Goal: Task Accomplishment & Management: Use online tool/utility

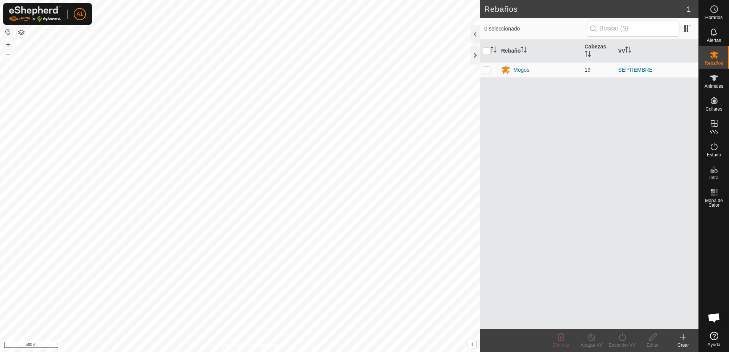
click at [397, 352] on html "A1 Horarios Alertas Rebaños Animales Collares VVs Estado Infra Mapa de Calor Ay…" at bounding box center [364, 176] width 729 height 352
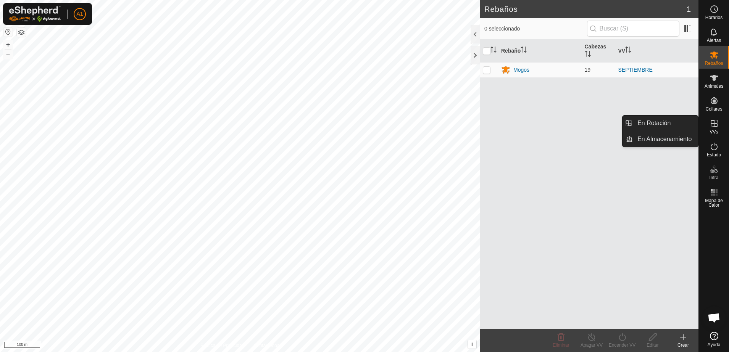
click at [711, 130] on span "VVs" at bounding box center [714, 132] width 8 height 5
click at [674, 139] on link "En Almacenamiento" at bounding box center [665, 139] width 65 height 15
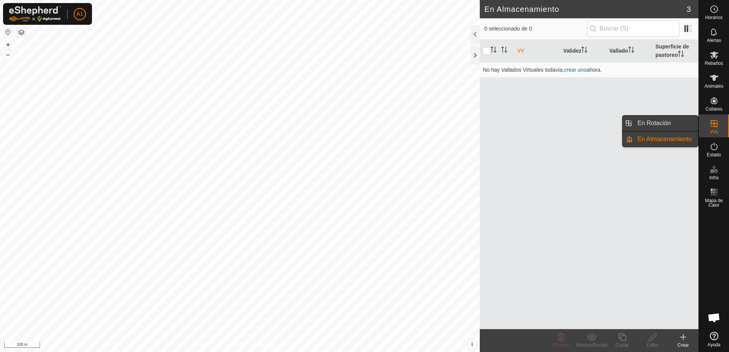
click at [658, 118] on link "En Rotación" at bounding box center [665, 123] width 65 height 15
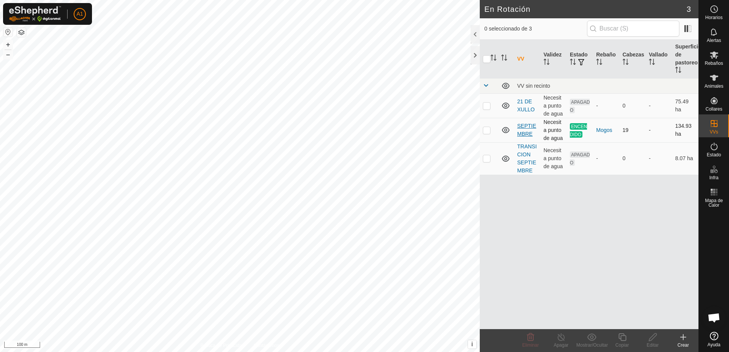
click at [525, 129] on link "SEPTIEMBRE" at bounding box center [526, 130] width 19 height 14
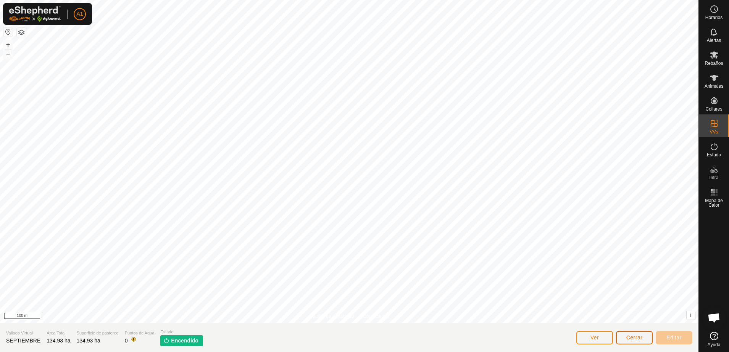
click at [634, 340] on span "Cerrar" at bounding box center [634, 338] width 16 height 6
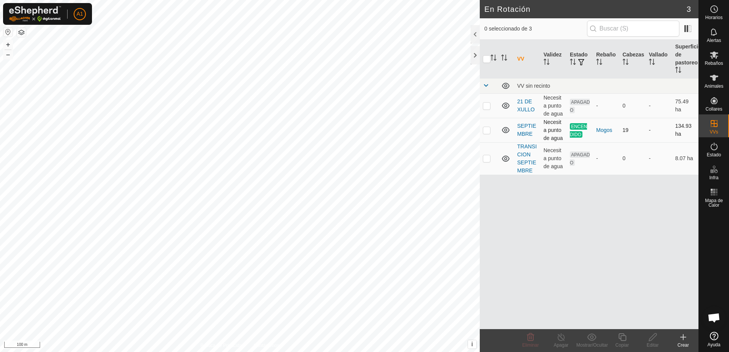
click at [487, 131] on p-checkbox at bounding box center [487, 130] width 8 height 6
checkbox input "true"
click at [622, 338] on icon at bounding box center [623, 337] width 10 height 9
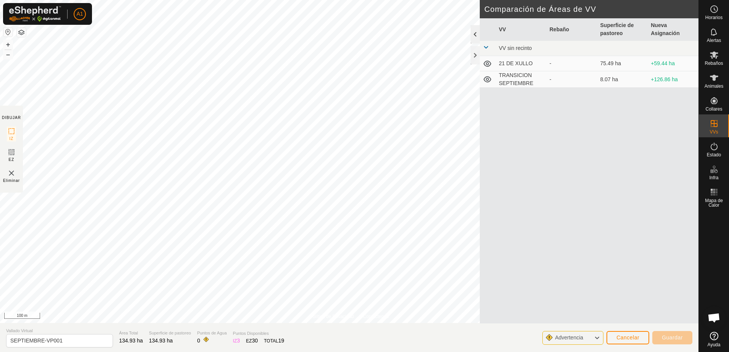
click at [477, 37] on div at bounding box center [475, 34] width 9 height 18
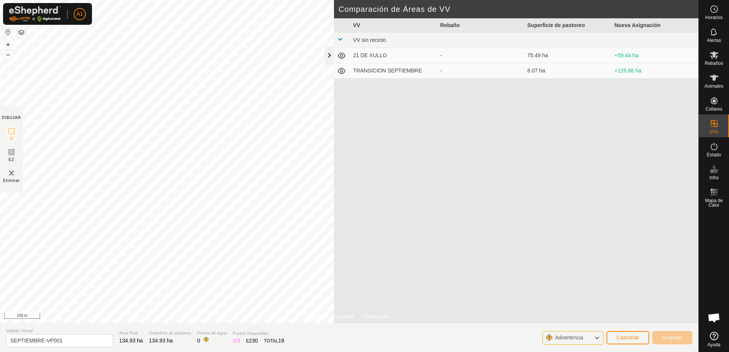
click at [330, 53] on div at bounding box center [329, 55] width 9 height 18
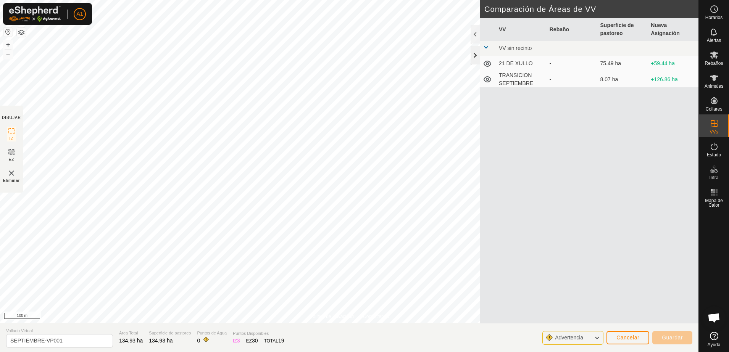
click at [475, 57] on div at bounding box center [475, 55] width 9 height 18
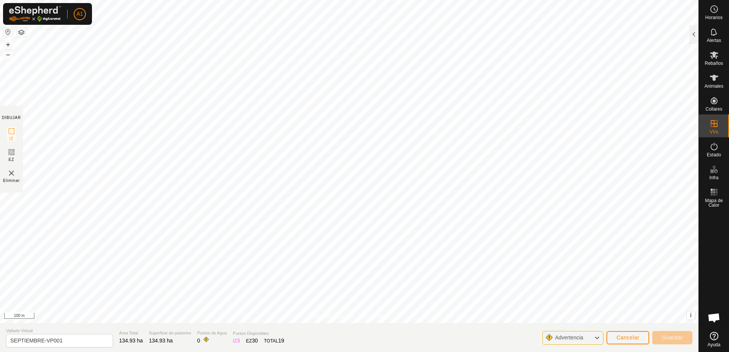
click at [398, 352] on html "A1 Horarios Alertas Rebaños Animales Collares VVs Estado Infra Mapa de Calor Ay…" at bounding box center [364, 176] width 729 height 352
click at [22, 32] on button "button" at bounding box center [21, 32] width 9 height 9
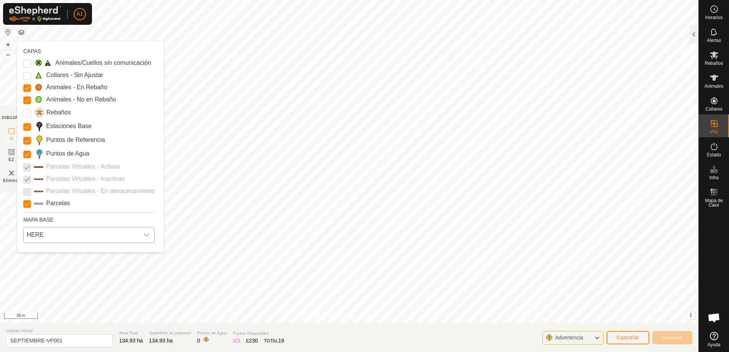
click at [74, 236] on span "HERE" at bounding box center [81, 234] width 115 height 15
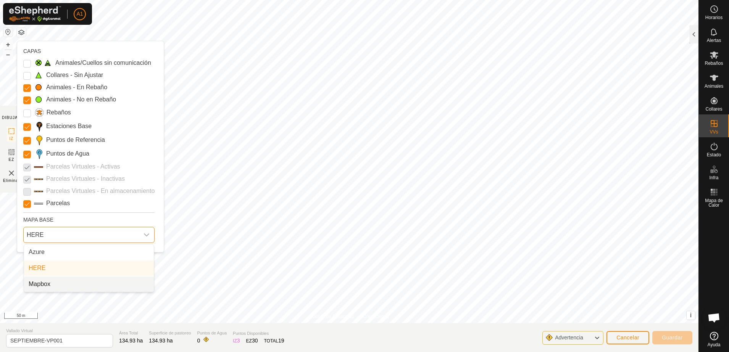
click at [74, 281] on li "Mapbox" at bounding box center [89, 284] width 130 height 15
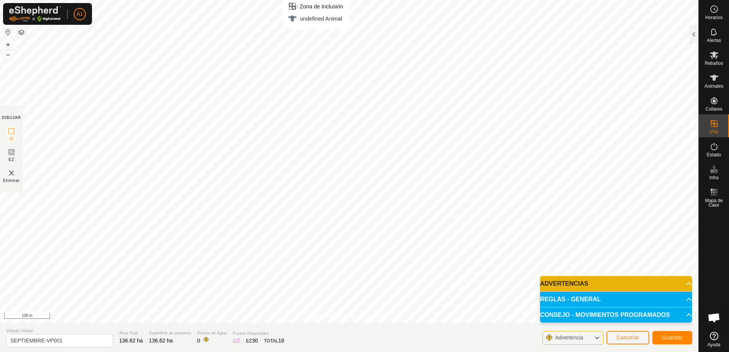
click at [347, 0] on html "A1 Horarios Alertas Rebaños Animales Collares VVs Estado Infra Mapa de Calor Ay…" at bounding box center [364, 176] width 729 height 352
drag, startPoint x: 61, startPoint y: 341, endPoint x: 43, endPoint y: 342, distance: 18.4
click at [43, 342] on input "SEPTIEMBRE-VP001" at bounding box center [59, 340] width 107 height 13
click at [9, 336] on input "SEPTIEMBRE-" at bounding box center [59, 340] width 107 height 13
type input "0209 SEPTIEMBRE-"
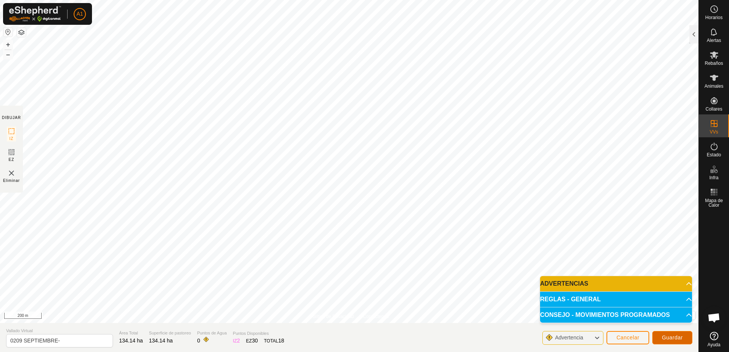
click at [674, 337] on span "Guardar" at bounding box center [672, 338] width 21 height 6
